Goal: Transaction & Acquisition: Purchase product/service

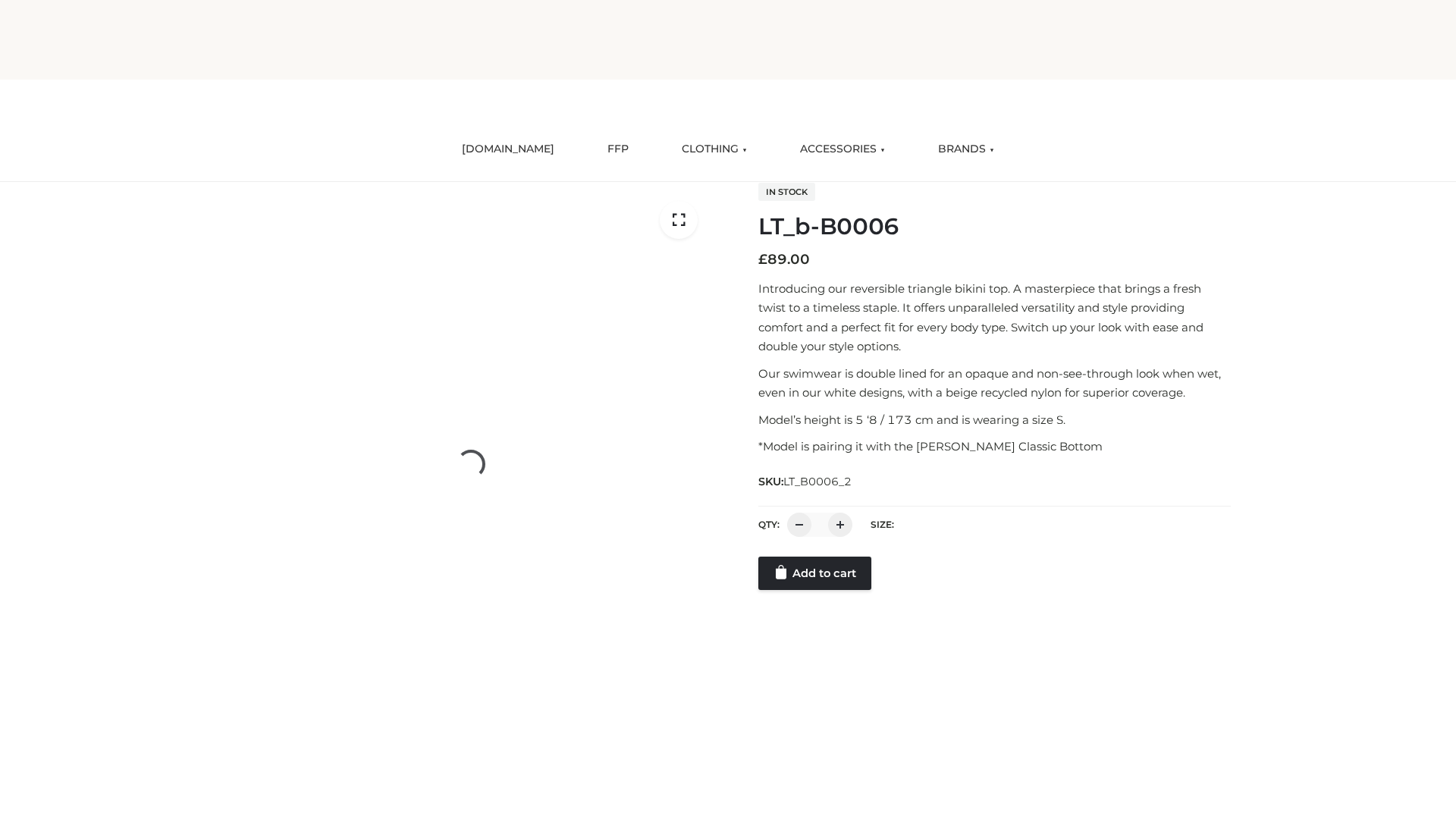
click at [816, 574] on link "Add to cart" at bounding box center [815, 574] width 113 height 34
